Goal: Find contact information: Find contact information

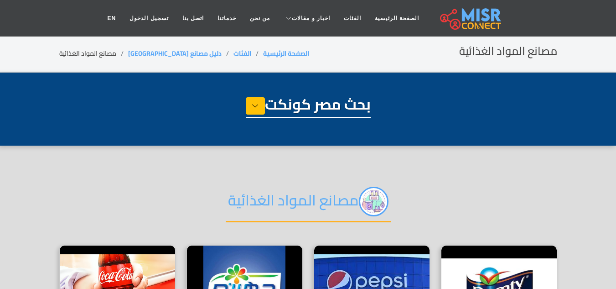
select select "**********"
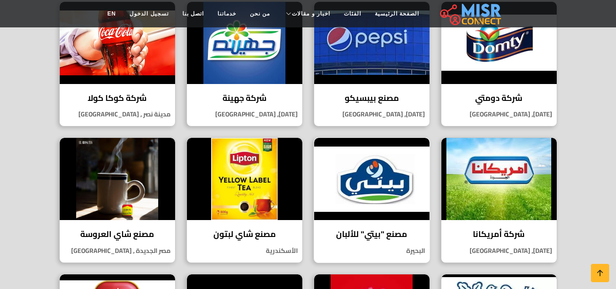
scroll to position [244, 0]
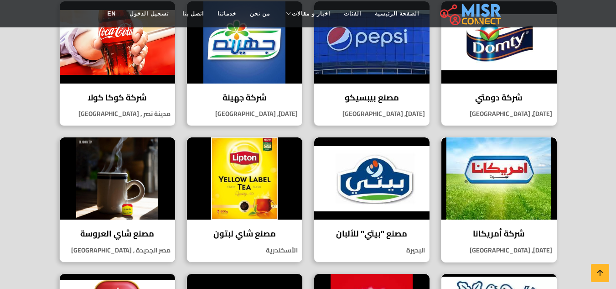
click at [492, 233] on h4 "شركة أمريكانا" at bounding box center [499, 234] width 102 height 10
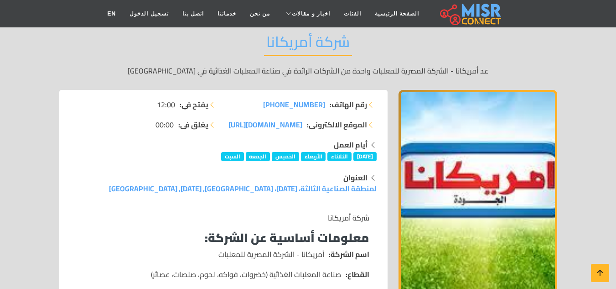
scroll to position [80, 0]
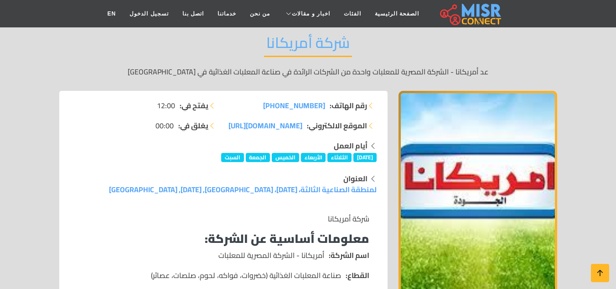
click at [275, 218] on p "شركة أمريكانا" at bounding box center [224, 218] width 292 height 11
click at [295, 102] on span "+20 11 50113146" at bounding box center [294, 106] width 62 height 14
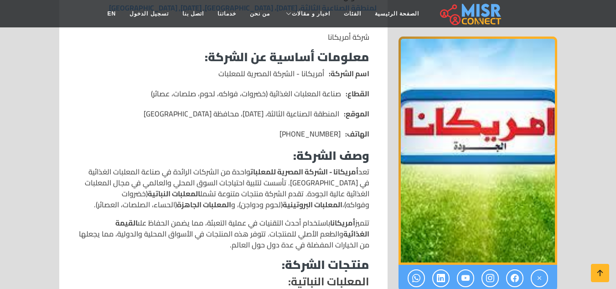
scroll to position [130, 0]
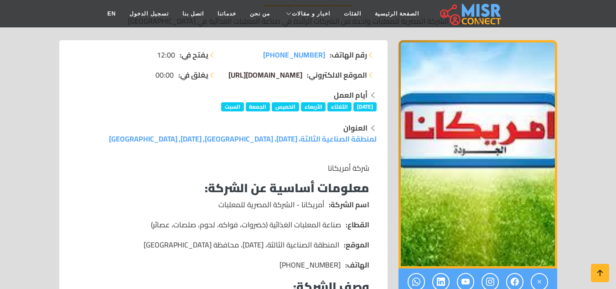
click at [290, 78] on span "www.americanarestaurants.com/" at bounding box center [266, 75] width 74 height 14
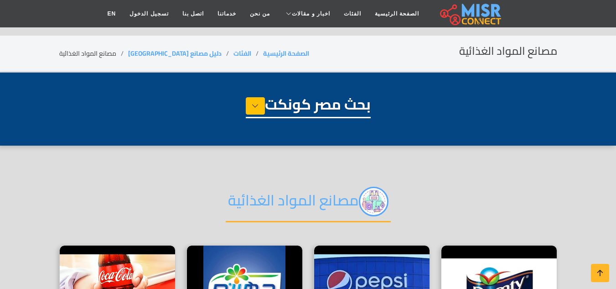
select select "**********"
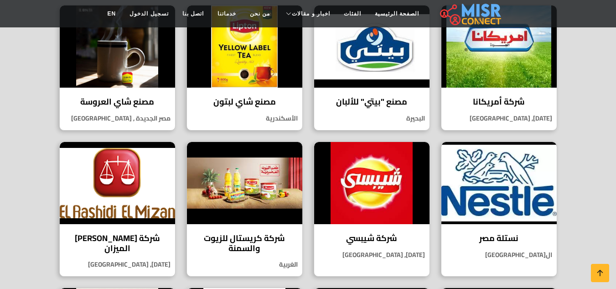
scroll to position [376, 0]
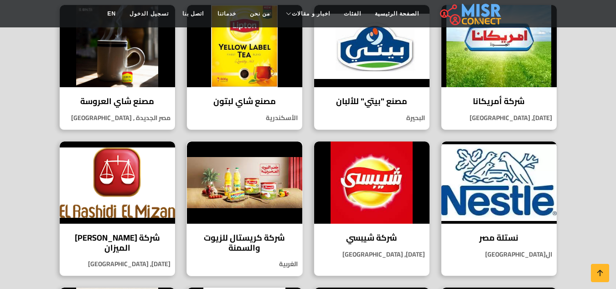
click at [250, 244] on h4 "شركة كريستال للزيوت والسمنة" at bounding box center [245, 243] width 102 height 20
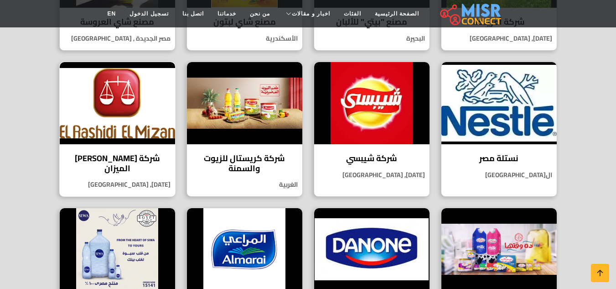
scroll to position [456, 0]
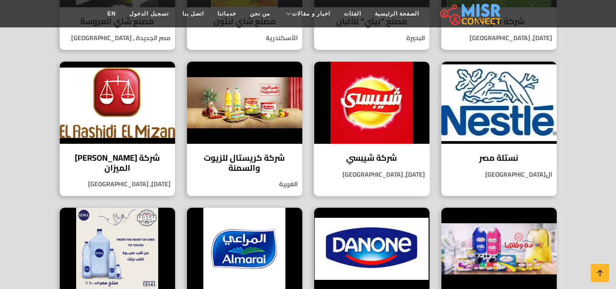
click at [361, 103] on img at bounding box center [371, 103] width 115 height 82
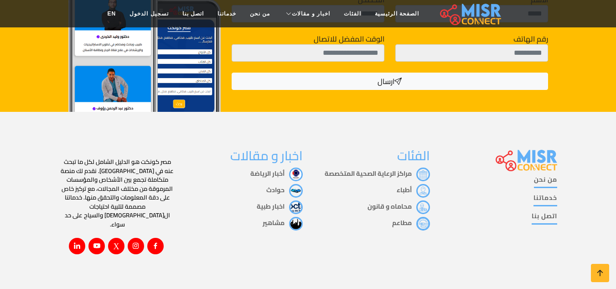
scroll to position [1062, 0]
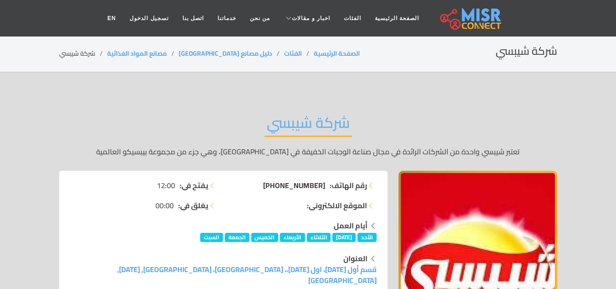
click at [307, 186] on span "[PHONE_NUMBER]" at bounding box center [294, 185] width 62 height 14
